Goal: Check status: Check status

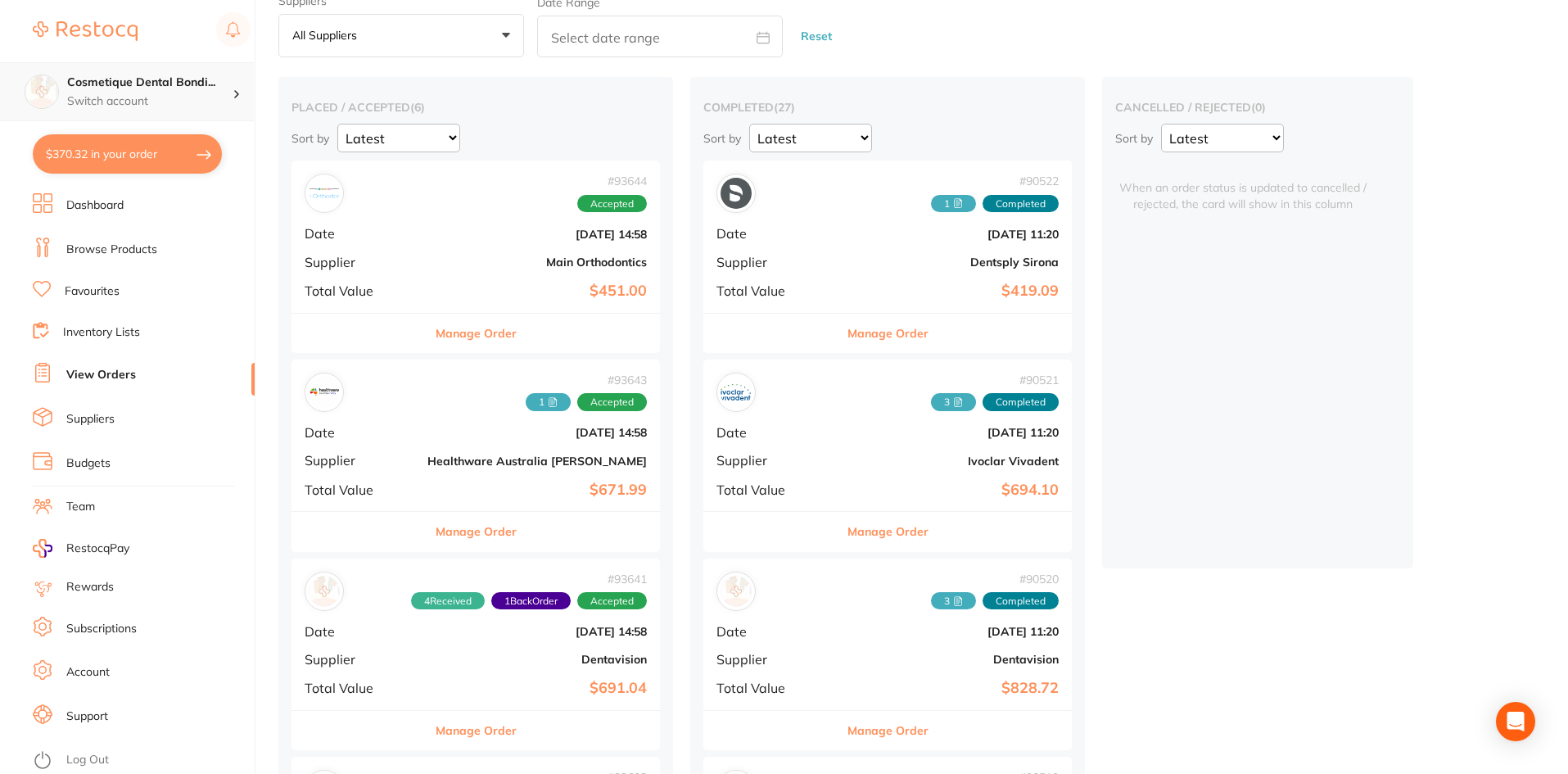
click at [116, 88] on h4 "Cosmetique Dental Bondi..." at bounding box center [149, 83] width 165 height 17
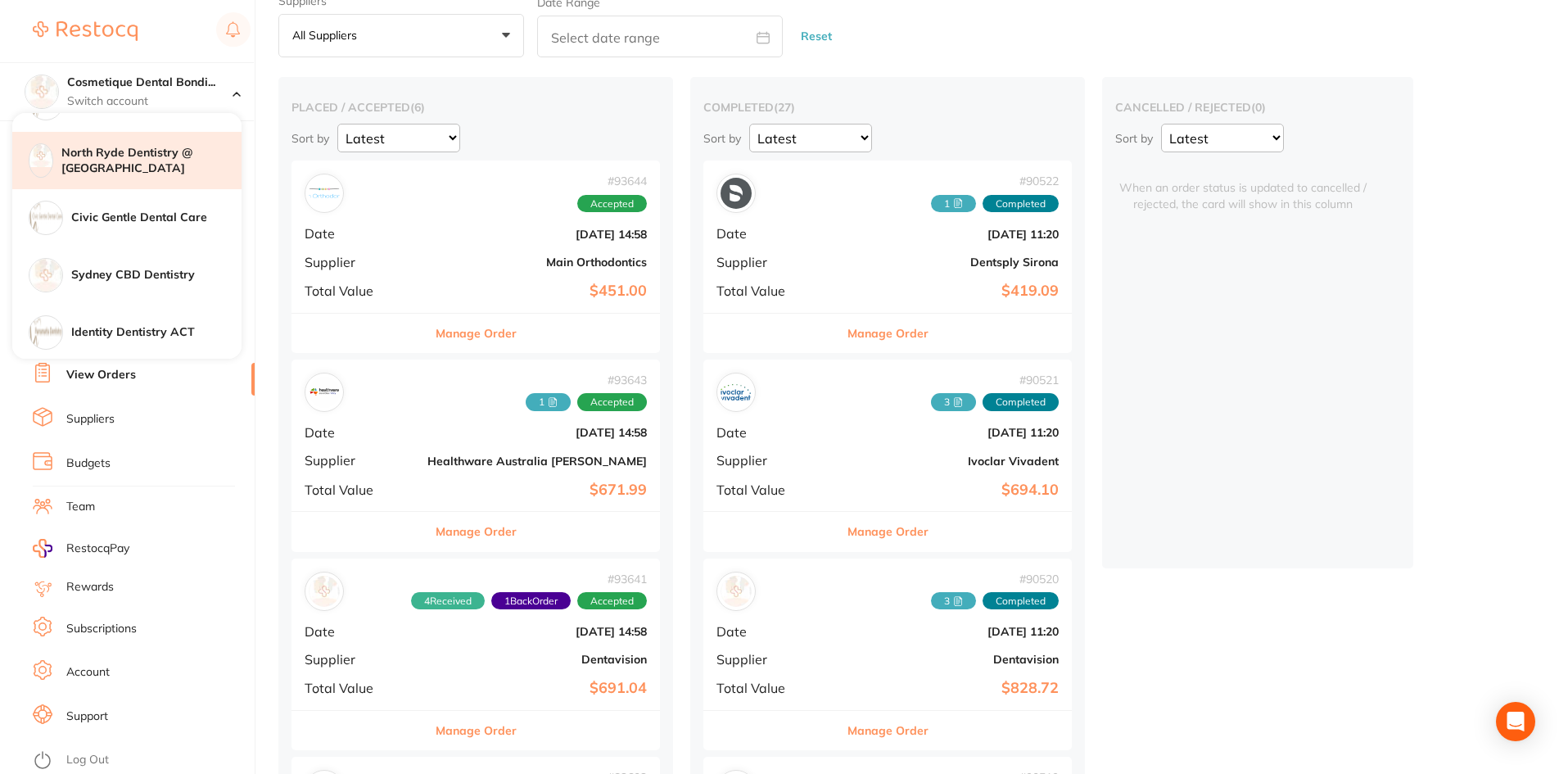
scroll to position [270, 0]
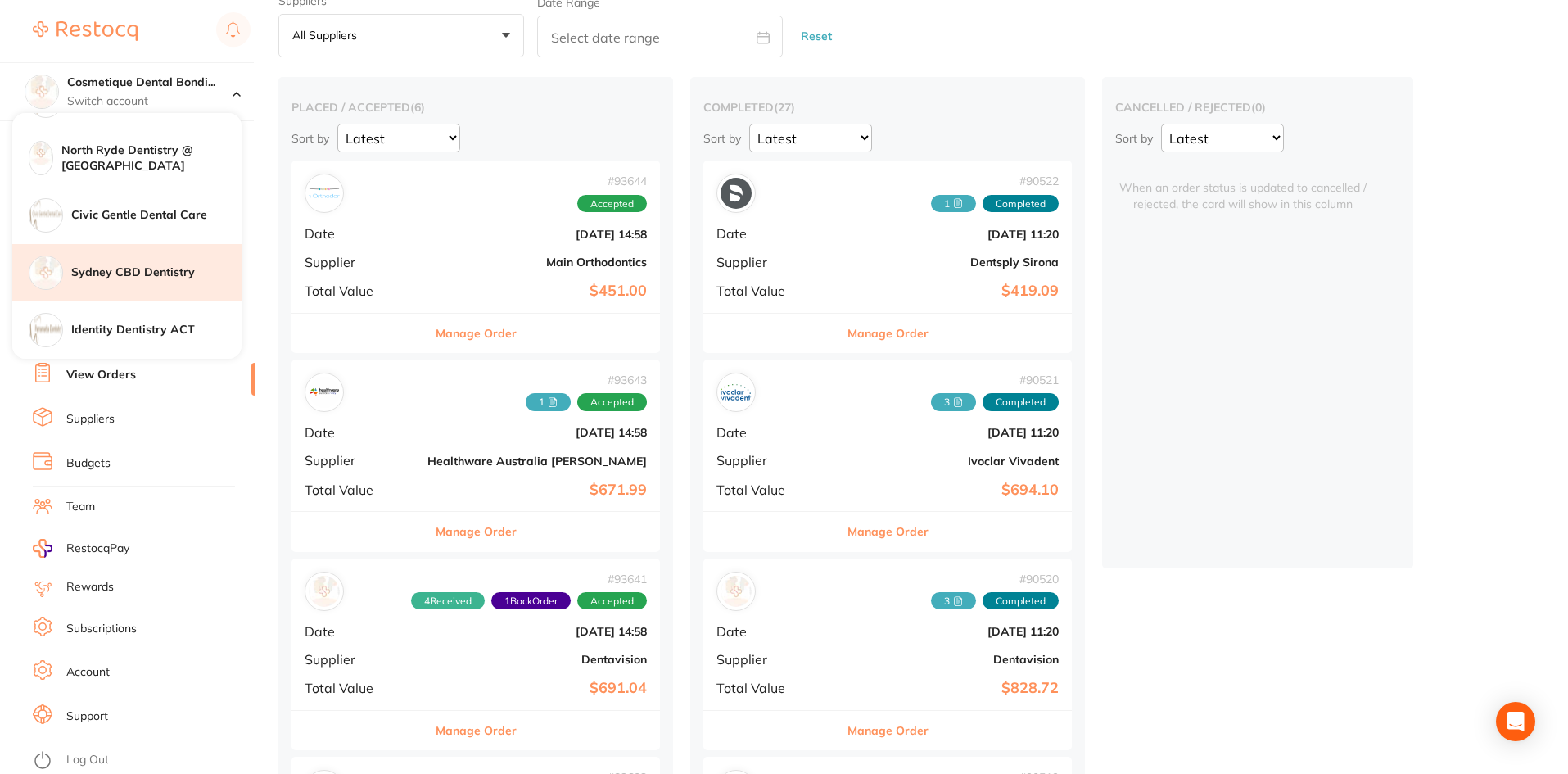
click at [135, 267] on h4 "Sydney CBD Dentistry" at bounding box center [156, 273] width 170 height 17
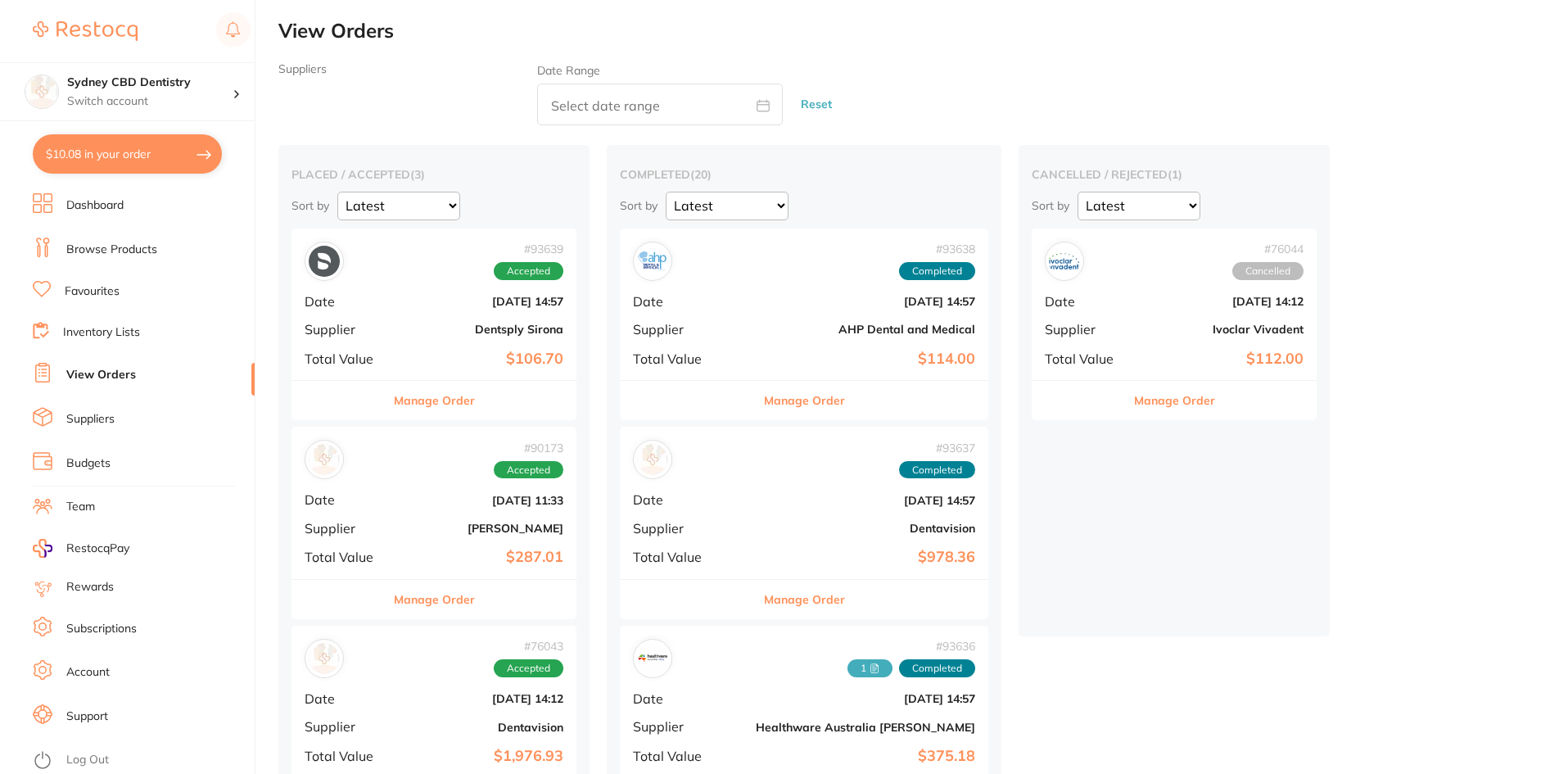
click at [682, 82] on div "Date Range" at bounding box center [661, 93] width 246 height 63
click at [680, 93] on input "text" at bounding box center [661, 104] width 246 height 42
select select "9"
select select "2025"
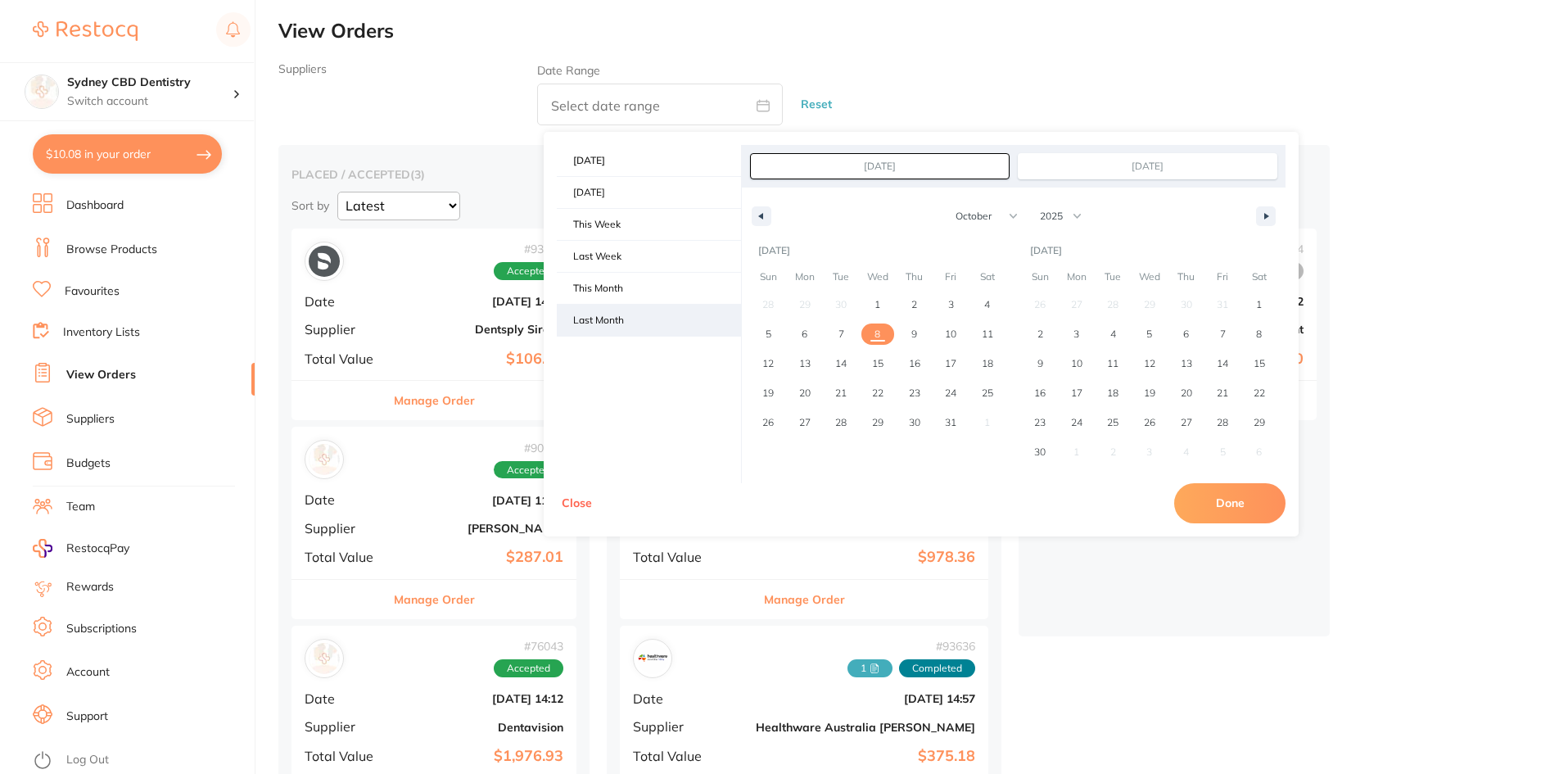
click at [617, 324] on span "Last Month" at bounding box center [648, 321] width 184 height 31
type input "[DATE]"
select select "8"
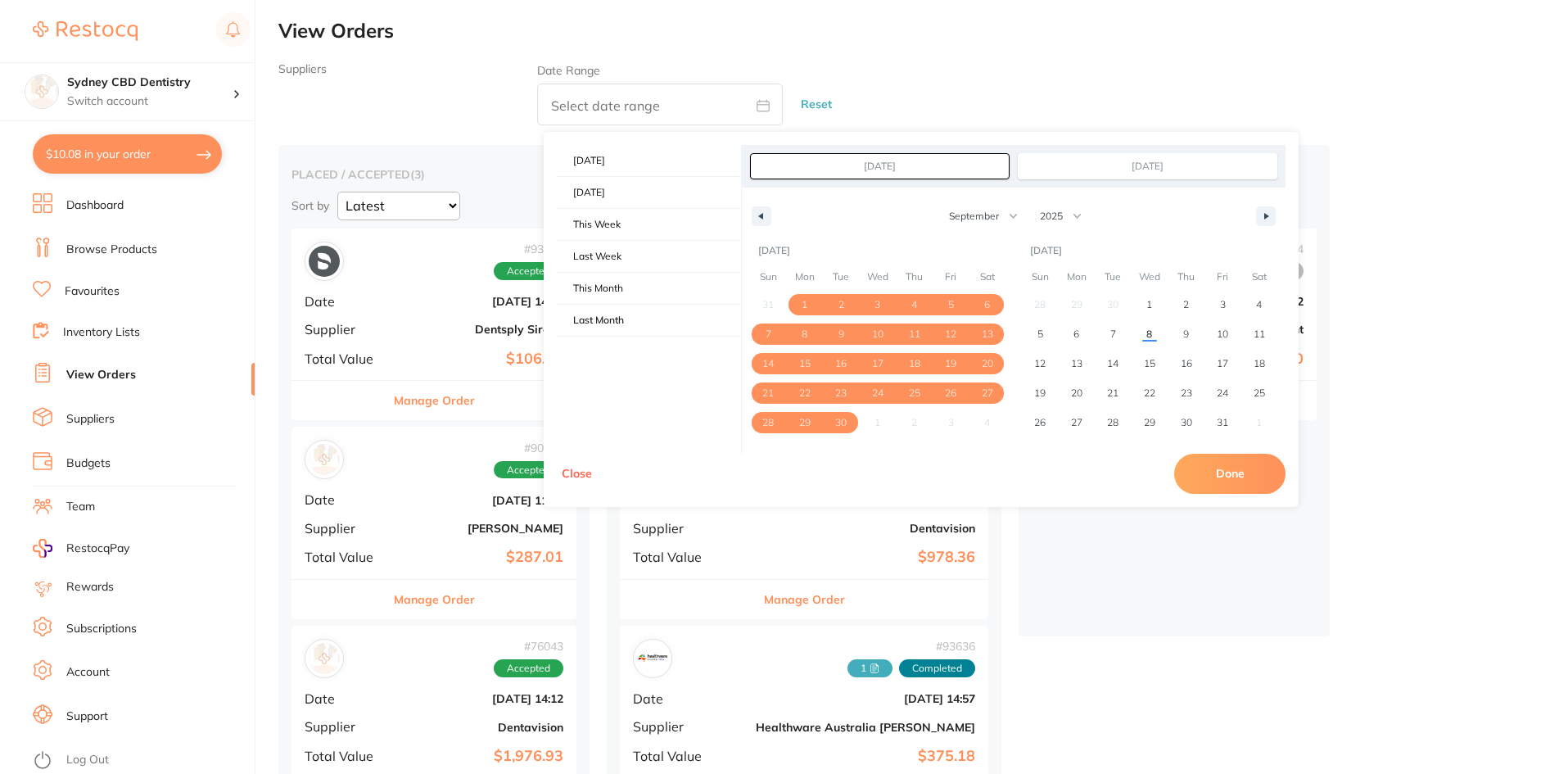
click at [1246, 480] on button "Done" at bounding box center [1229, 473] width 111 height 40
type input "[DATE] to [DATE]"
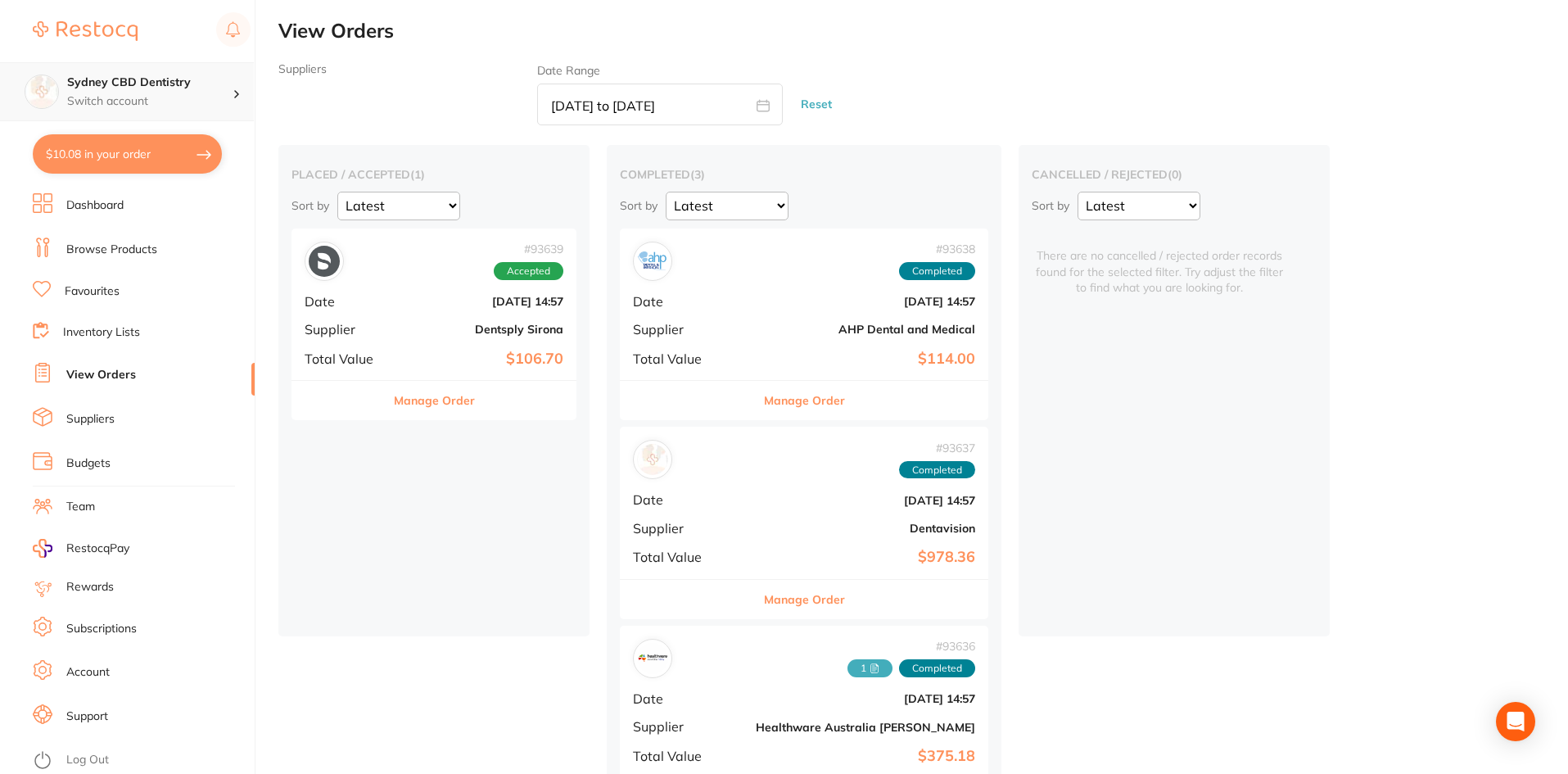
click at [180, 88] on h4 "Sydney CBD Dentistry" at bounding box center [149, 83] width 165 height 17
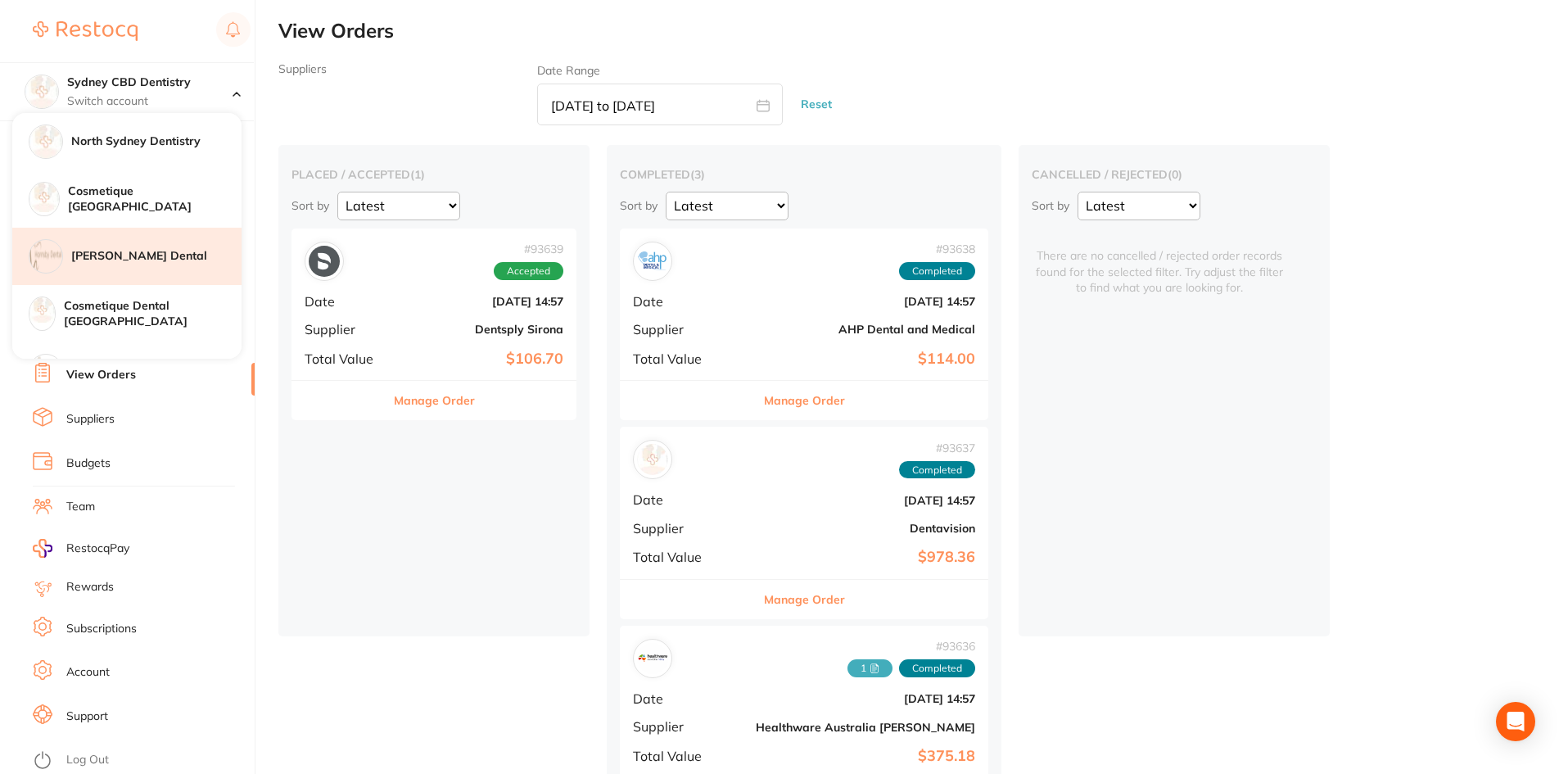
click at [140, 247] on div "[PERSON_NAME] Dental" at bounding box center [127, 256] width 230 height 57
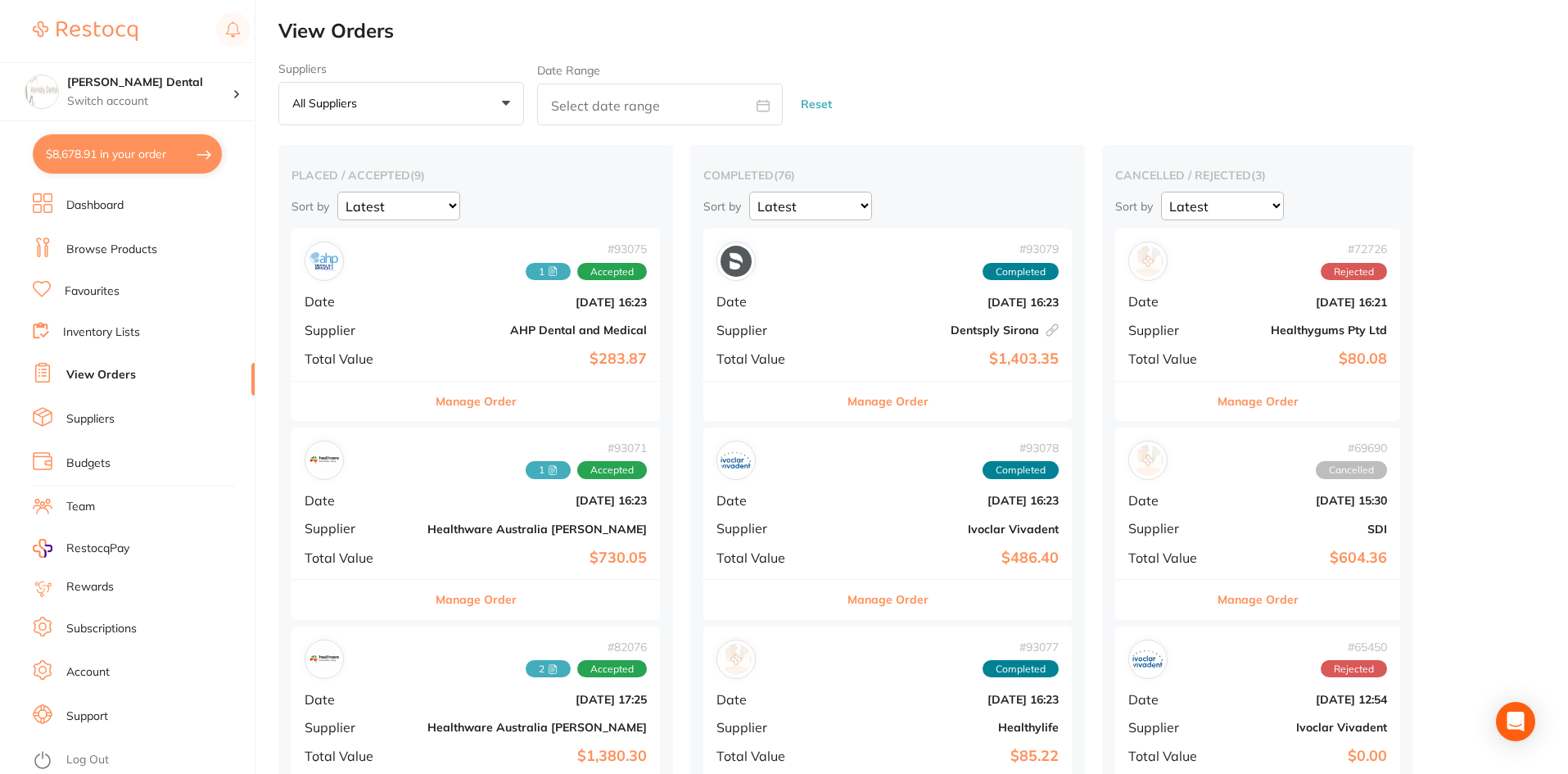
click at [613, 110] on input "text" at bounding box center [661, 104] width 246 height 42
select select "9"
select select "2025"
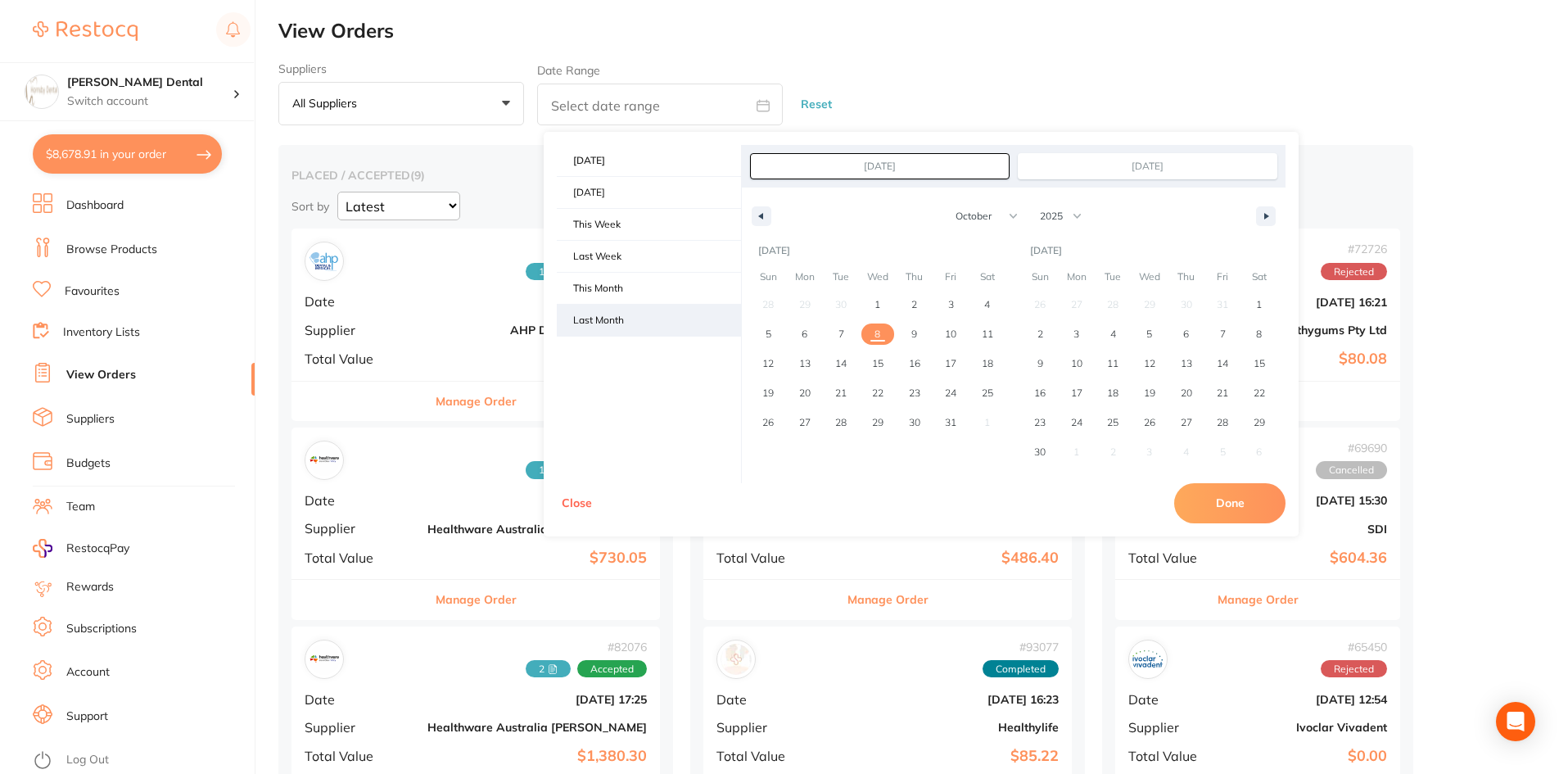
click at [600, 326] on span "Last Month" at bounding box center [648, 321] width 184 height 31
type input "[DATE]"
select select "8"
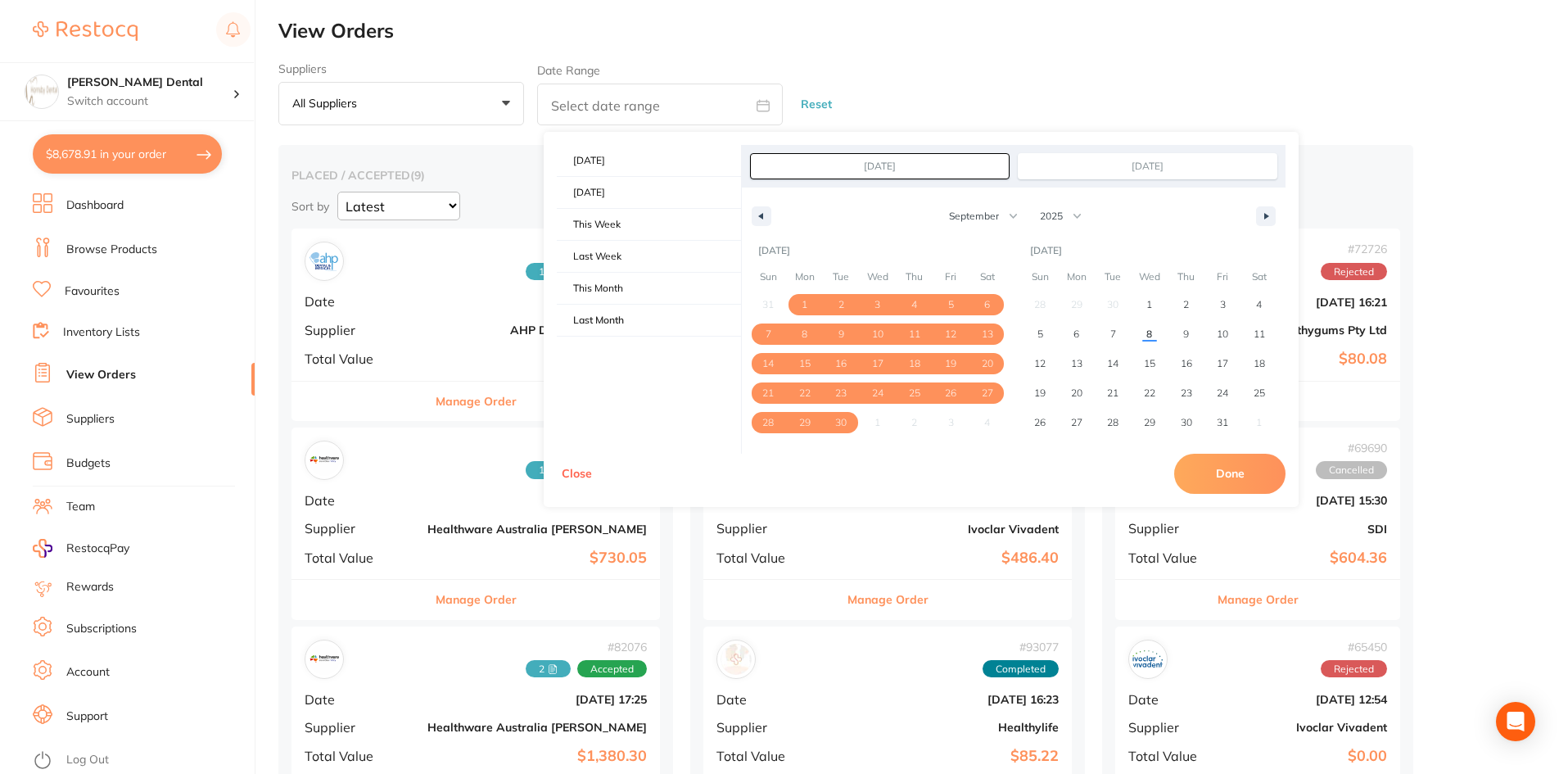
click at [1271, 482] on button "Done" at bounding box center [1229, 473] width 111 height 40
type input "[DATE] to [DATE]"
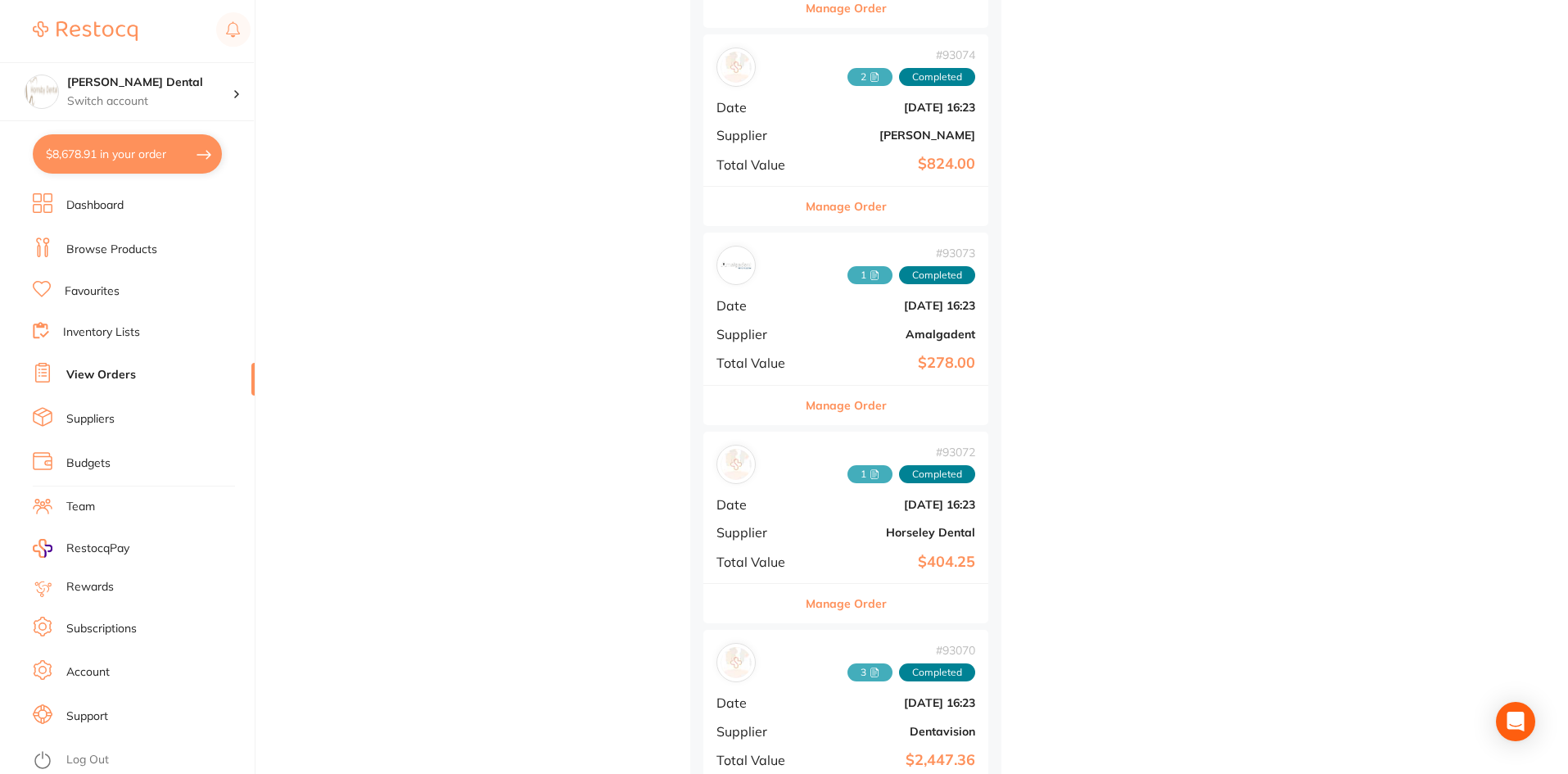
scroll to position [1061, 0]
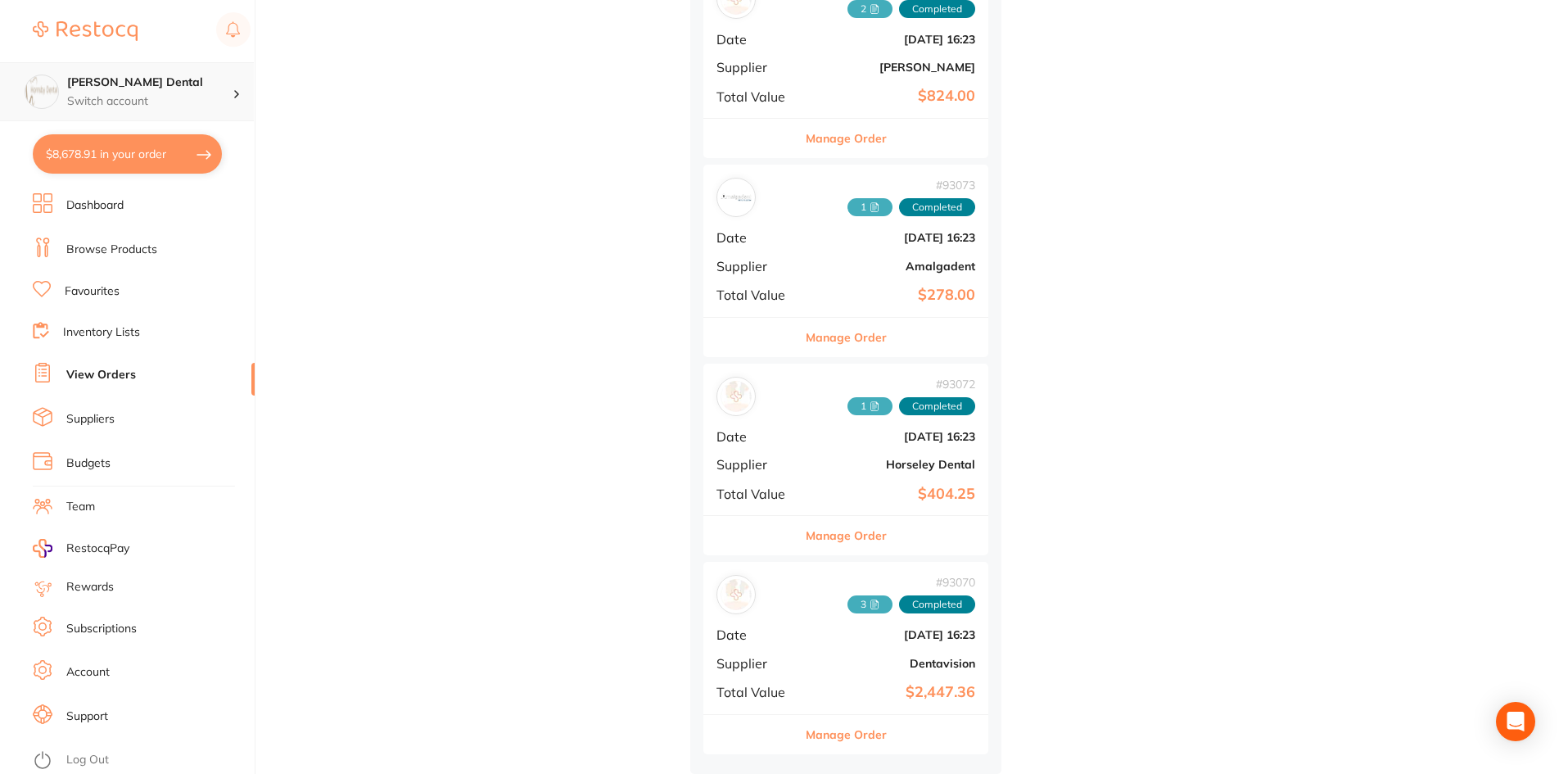
click at [162, 88] on h4 "[PERSON_NAME] Dental" at bounding box center [149, 83] width 165 height 17
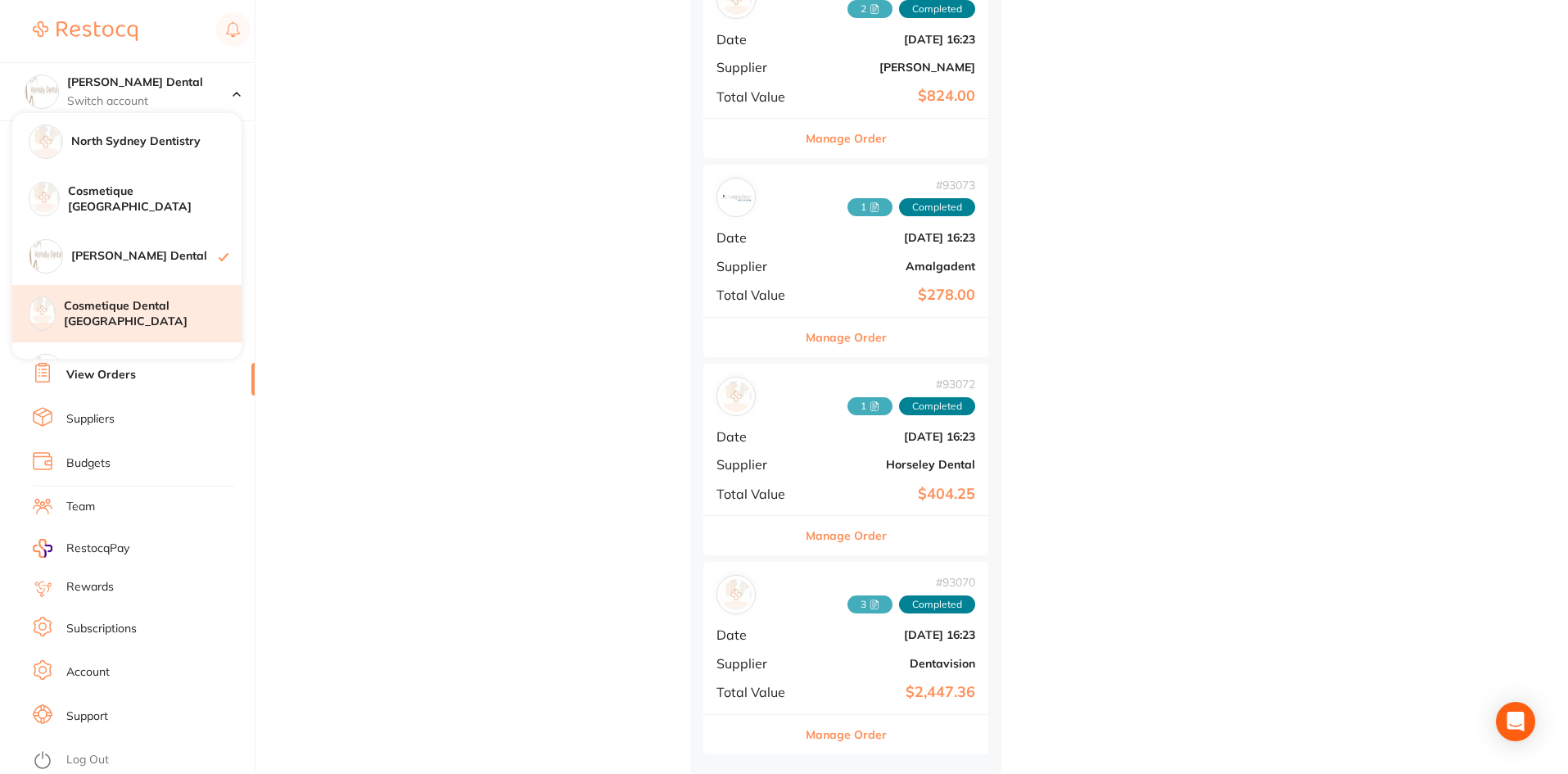
click at [140, 298] on h4 "Cosmetique Dental [GEOGRAPHIC_DATA]" at bounding box center [152, 314] width 178 height 32
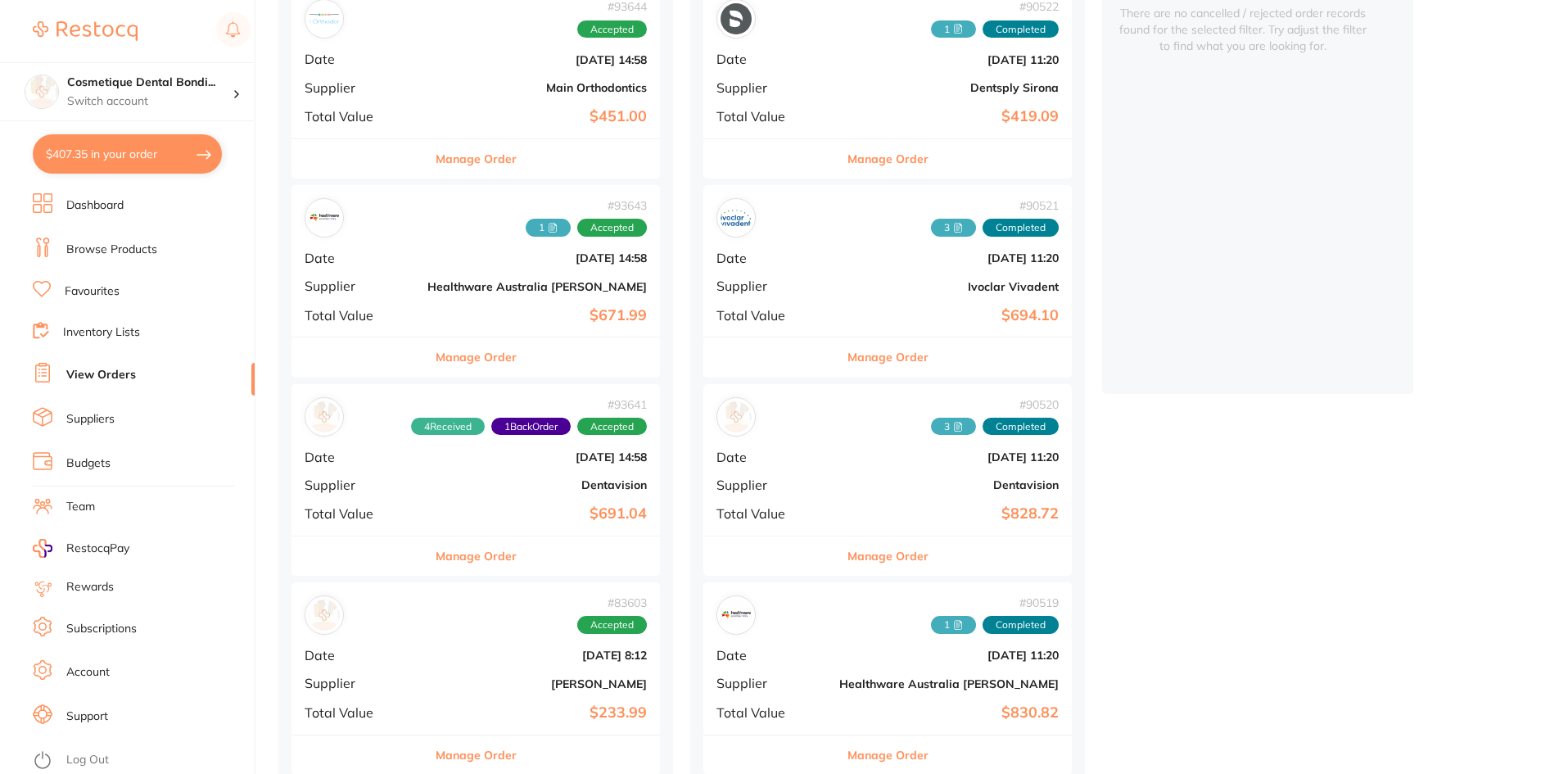
scroll to position [0, 0]
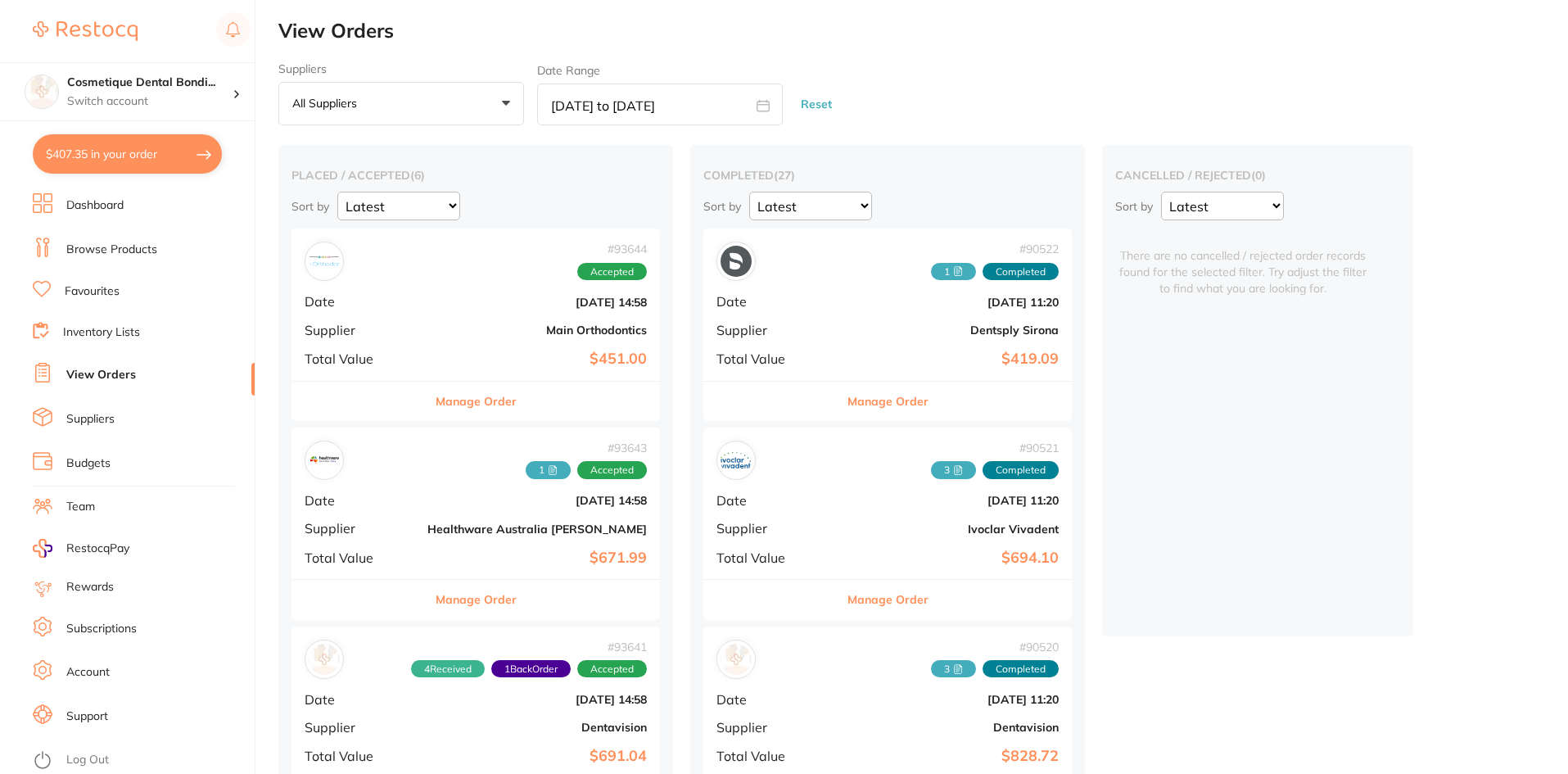
click at [678, 120] on input "[DATE] to [DATE]" at bounding box center [661, 104] width 246 height 42
select select "8"
select select "2025"
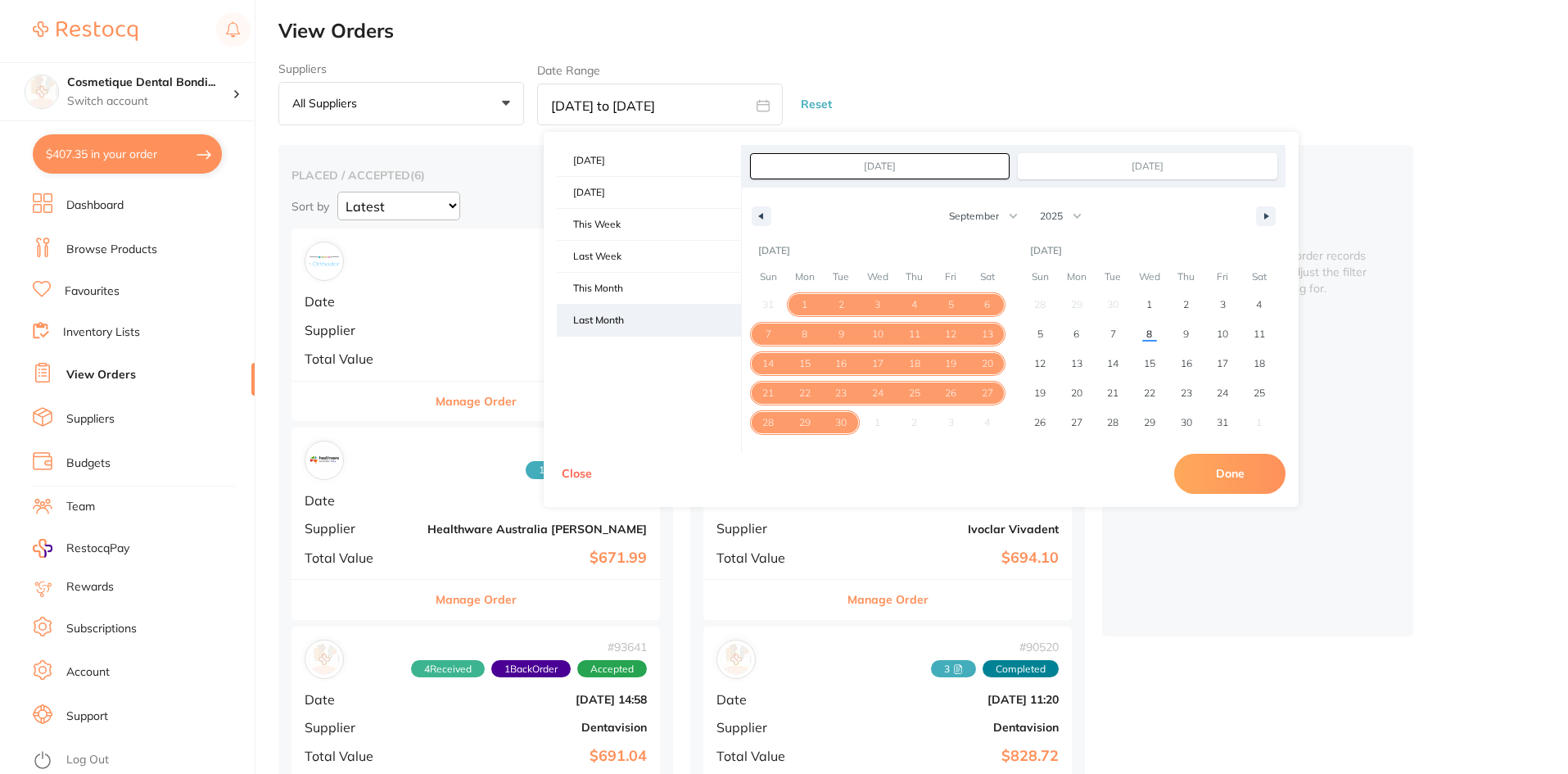
click at [645, 316] on span "Last Month" at bounding box center [648, 321] width 184 height 31
click at [1226, 476] on button "Done" at bounding box center [1229, 473] width 111 height 40
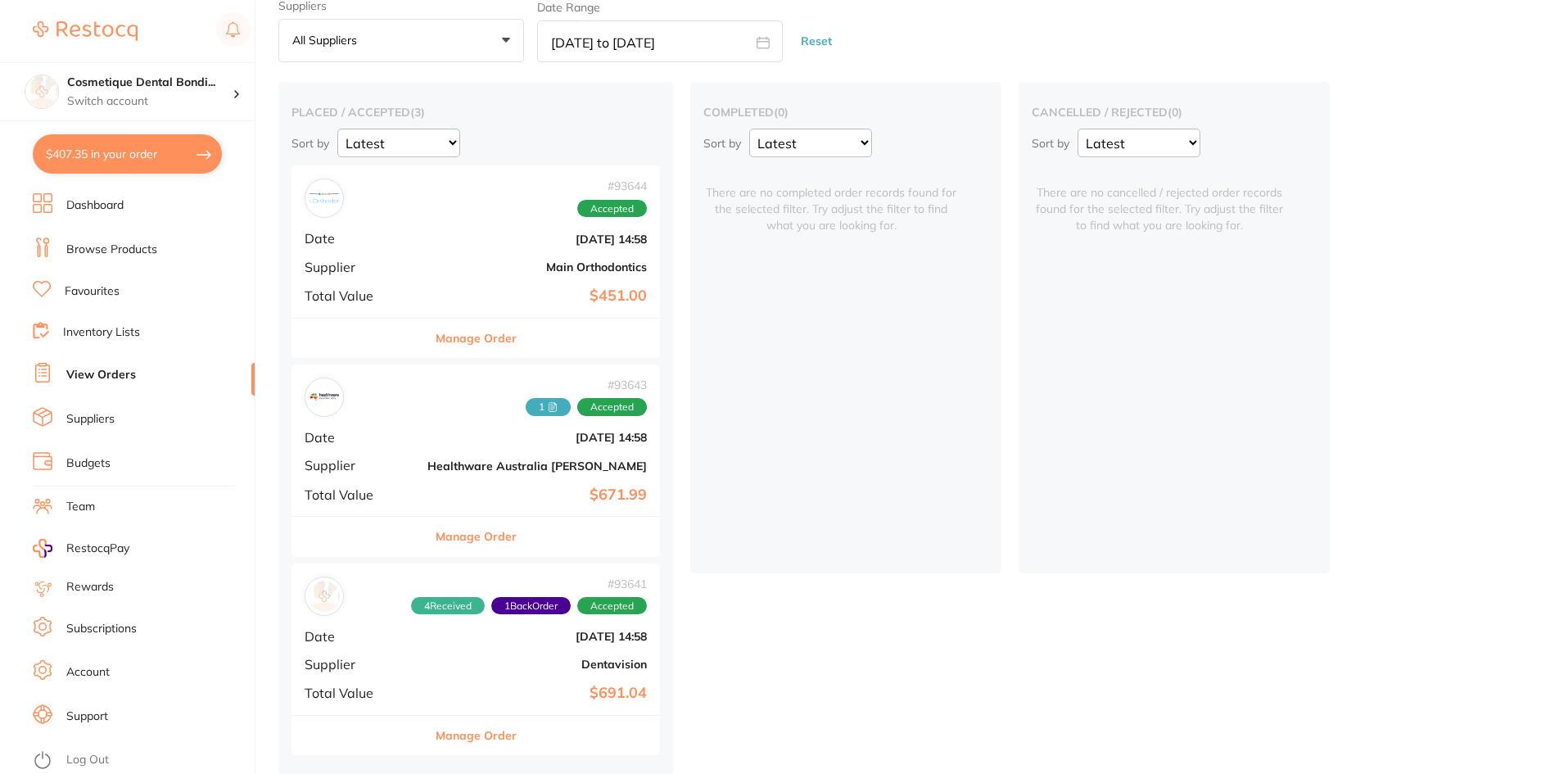
scroll to position [68, 0]
click at [526, 410] on span "1" at bounding box center [548, 406] width 45 height 18
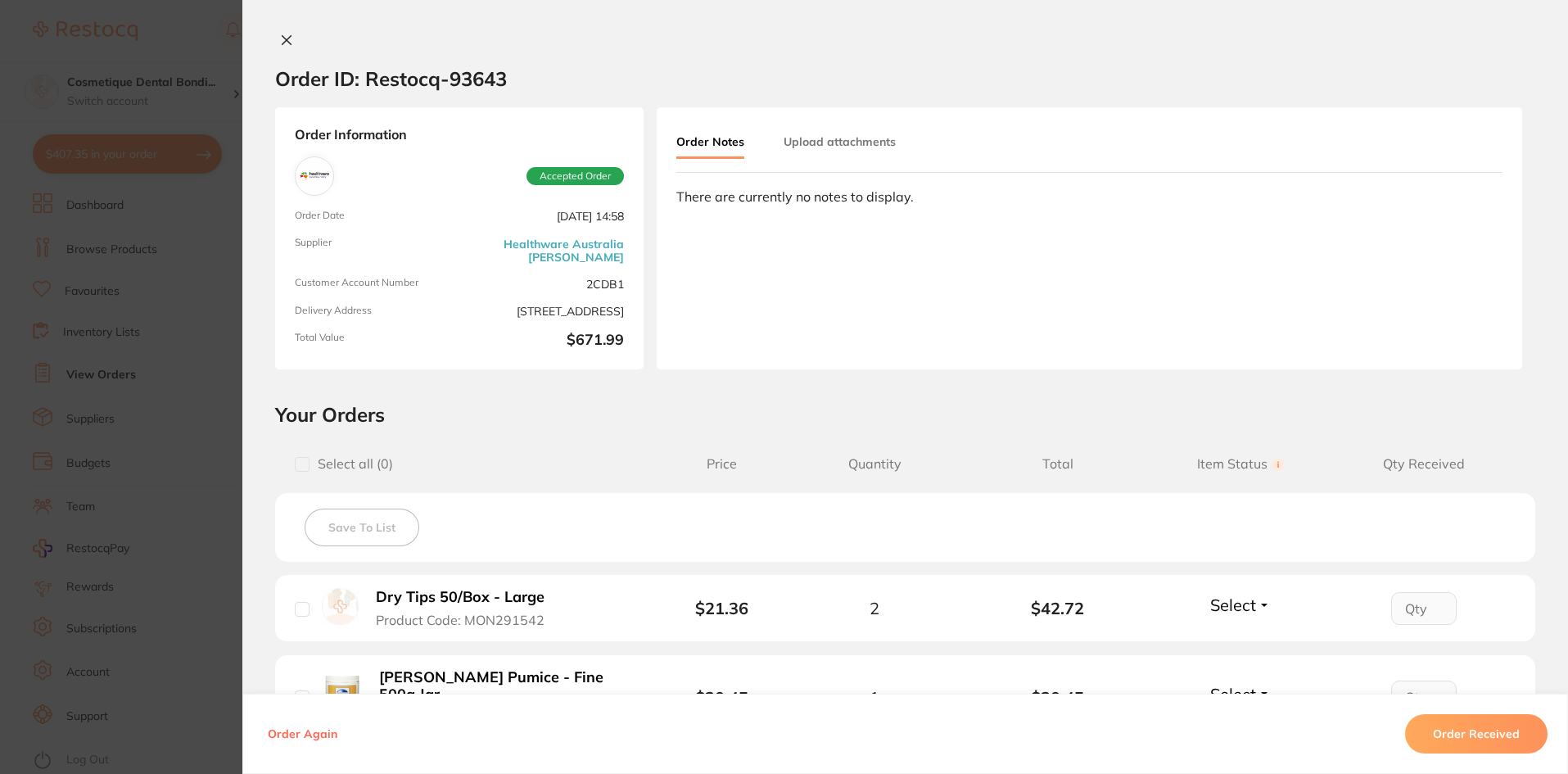
click at [879, 140] on button "Upload attachments" at bounding box center [840, 142] width 112 height 30
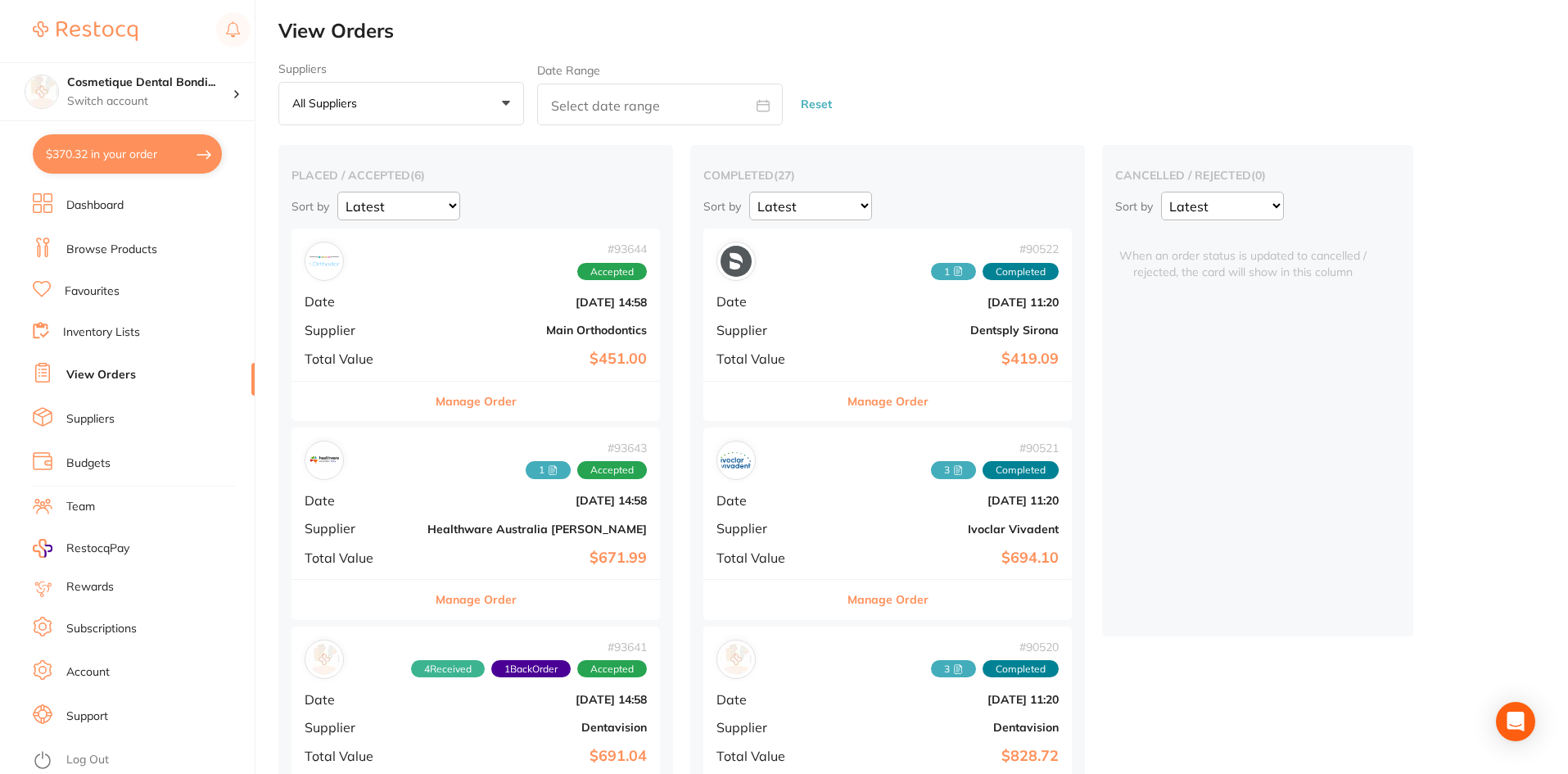
click at [618, 97] on input "text" at bounding box center [661, 104] width 246 height 42
select select "9"
select select "2025"
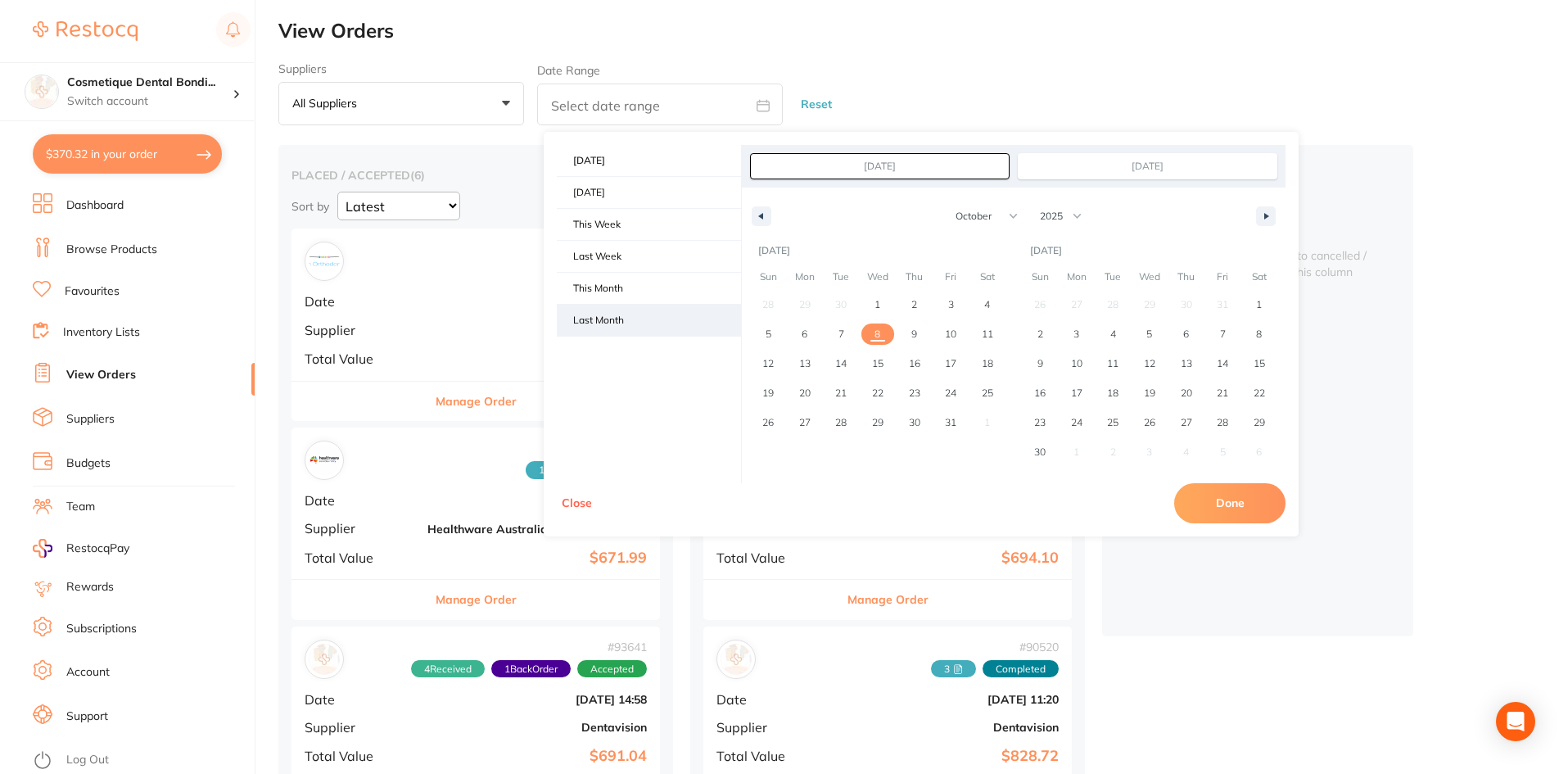
drag, startPoint x: 603, startPoint y: 321, endPoint x: 642, endPoint y: 330, distance: 40.0
click at [603, 321] on span "Last Month" at bounding box center [648, 321] width 184 height 31
type input "[DATE]"
select select "8"
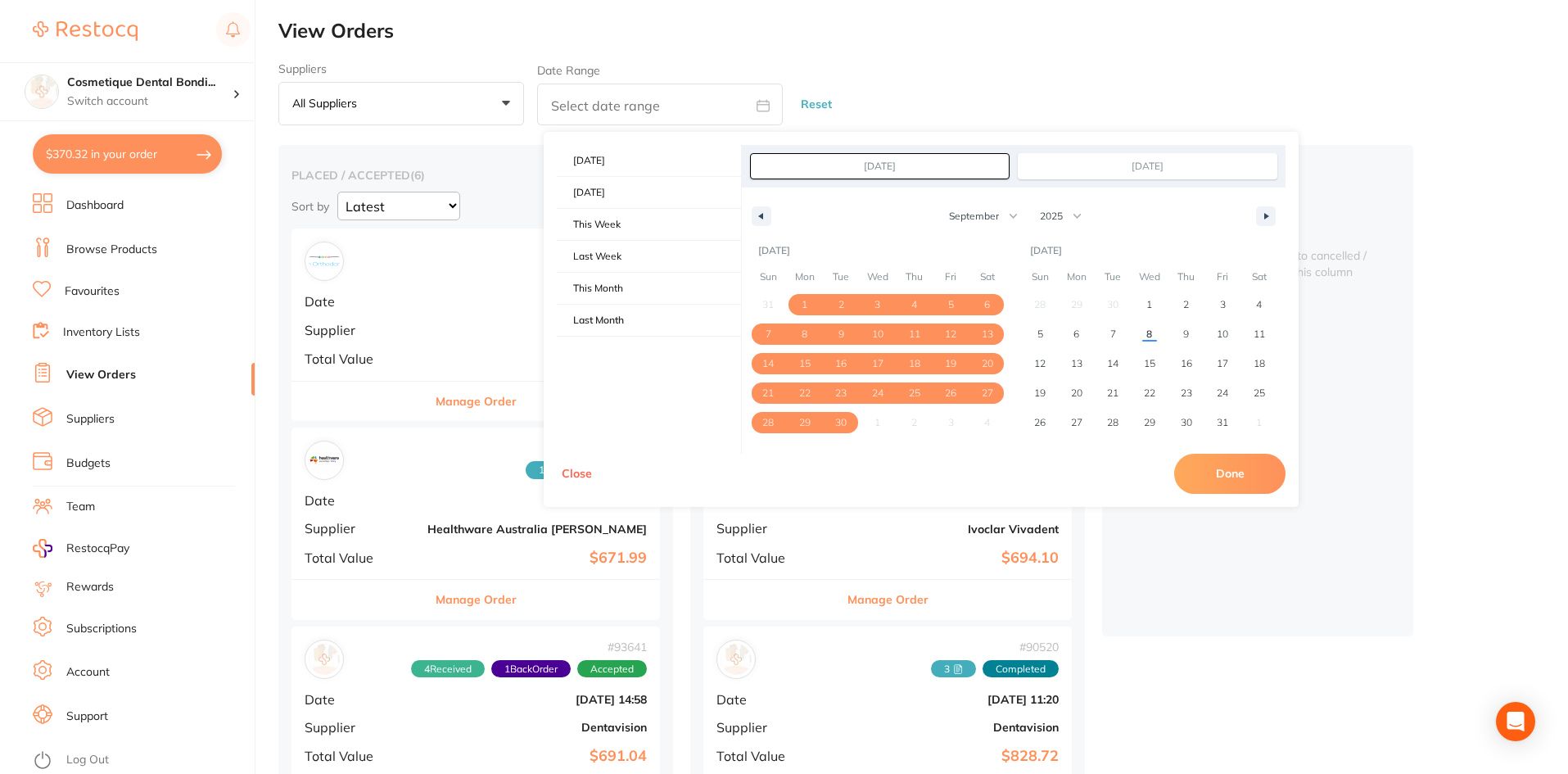
click at [1229, 492] on button "Done" at bounding box center [1229, 473] width 111 height 40
type input "[DATE] to [DATE]"
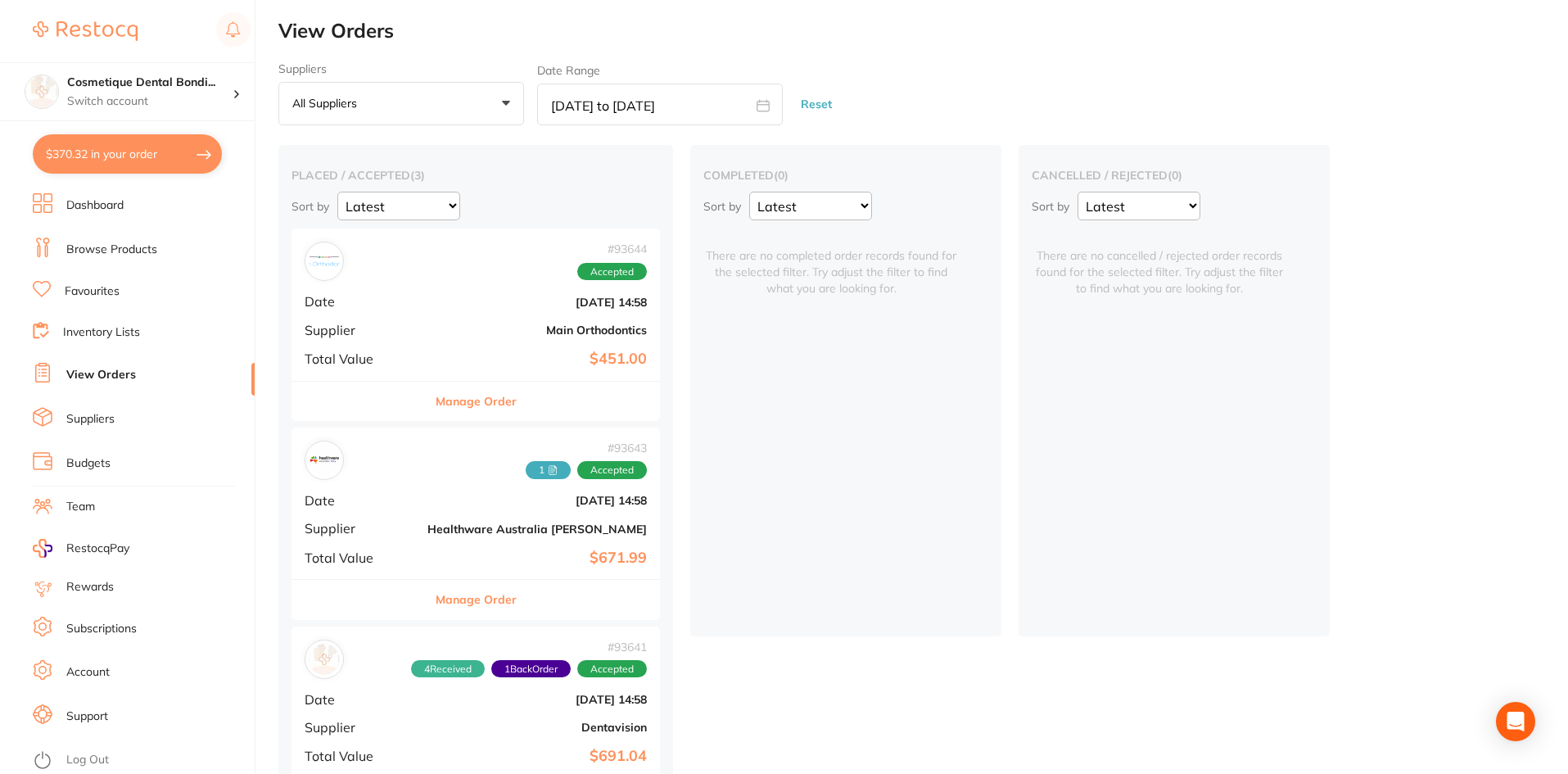
click at [495, 482] on div "# 93643 1 Accepted Date [DATE] 14:58 Supplier Healthware [GEOGRAPHIC_DATA] [PER…" at bounding box center [476, 503] width 368 height 151
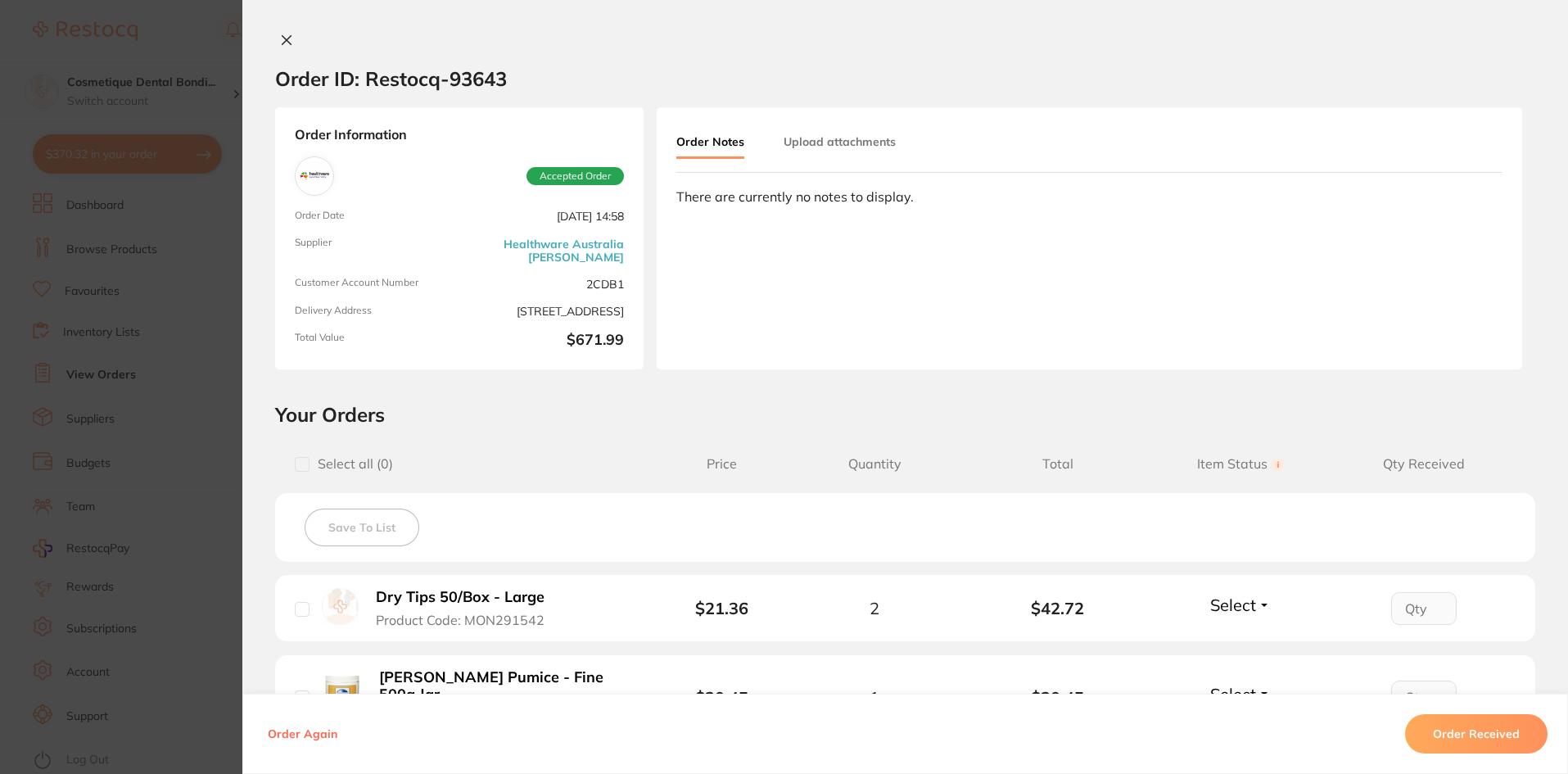
click at [870, 150] on button "Upload attachments" at bounding box center [840, 142] width 112 height 30
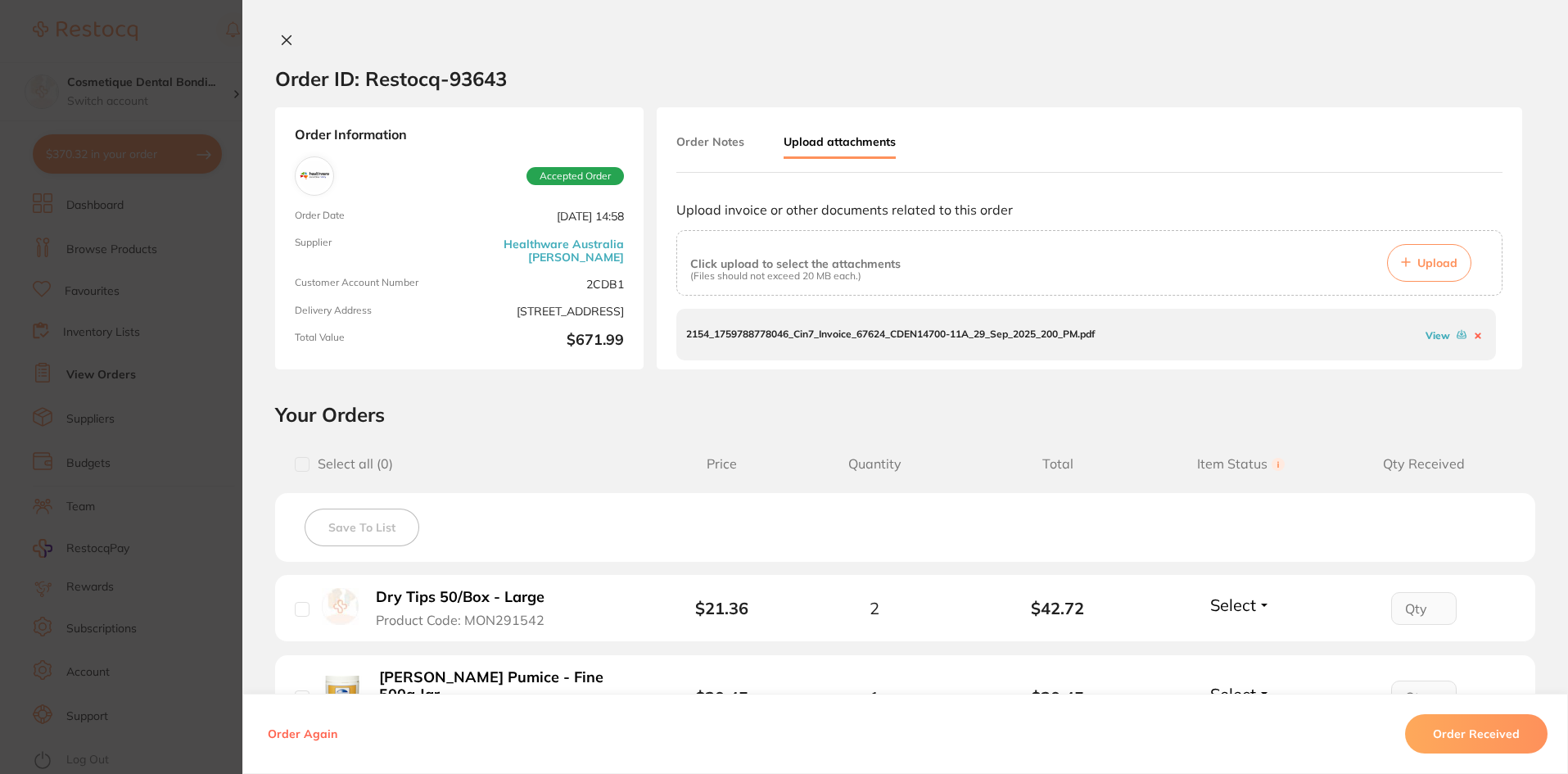
click at [1425, 335] on link "View" at bounding box center [1438, 335] width 25 height 12
